Goal: Transaction & Acquisition: Purchase product/service

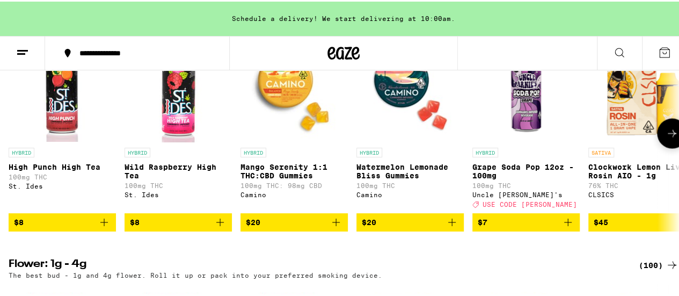
scroll to position [912, 0]
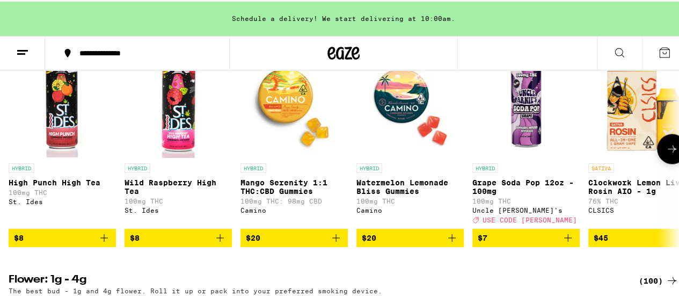
click at [669, 153] on icon at bounding box center [672, 147] width 13 height 13
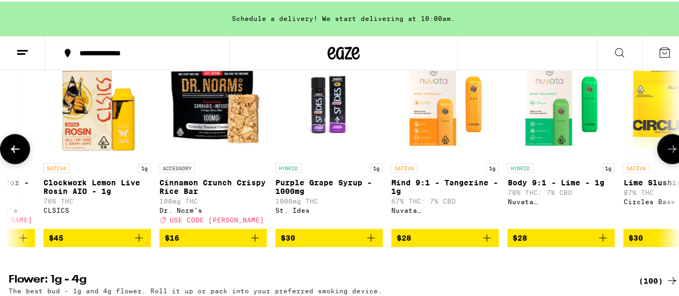
click at [669, 153] on icon at bounding box center [672, 147] width 13 height 13
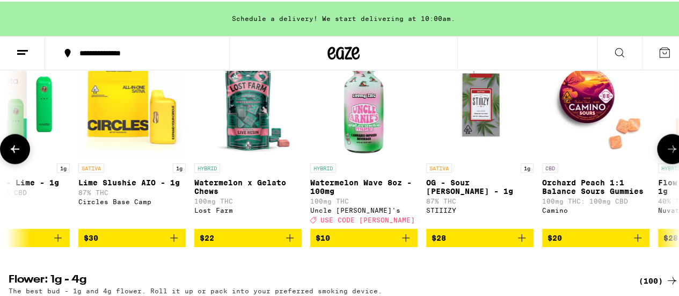
click at [669, 153] on icon at bounding box center [672, 147] width 13 height 13
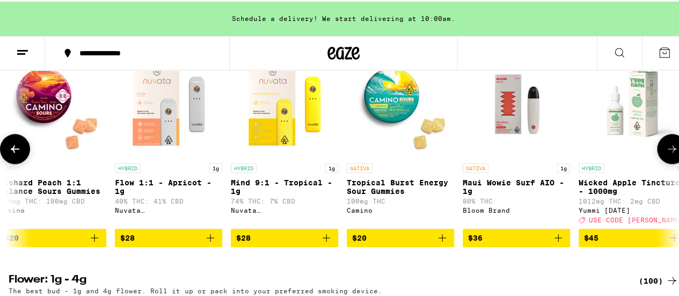
scroll to position [0, 1635]
